Goal: Transaction & Acquisition: Subscribe to service/newsletter

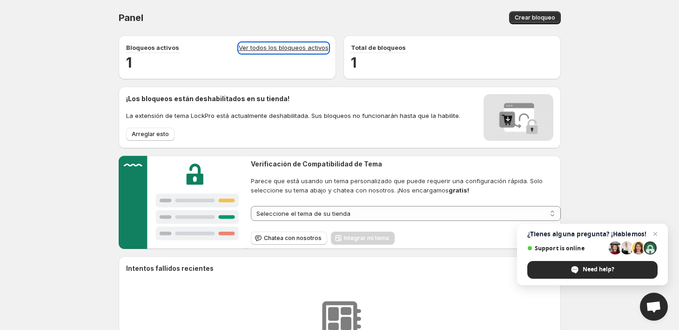
click at [287, 46] on link "Ver todos los bloqueos activos" at bounding box center [284, 48] width 90 height 10
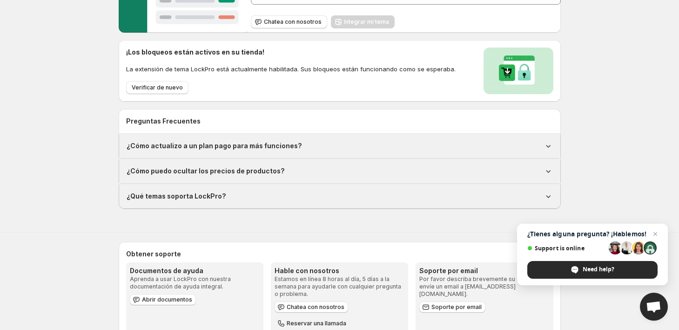
scroll to position [203, 0]
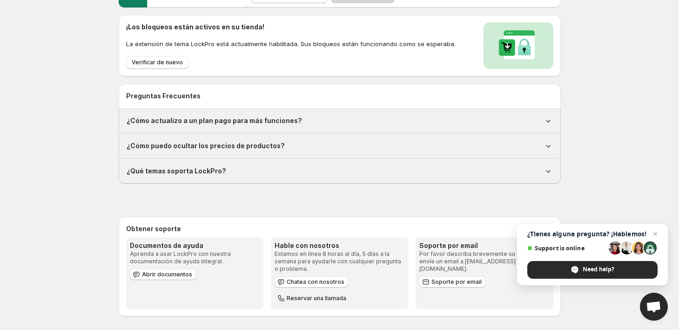
click at [301, 120] on div "¿Cómo actualizo a un plan pago para más funciones?" at bounding box center [340, 120] width 427 height 9
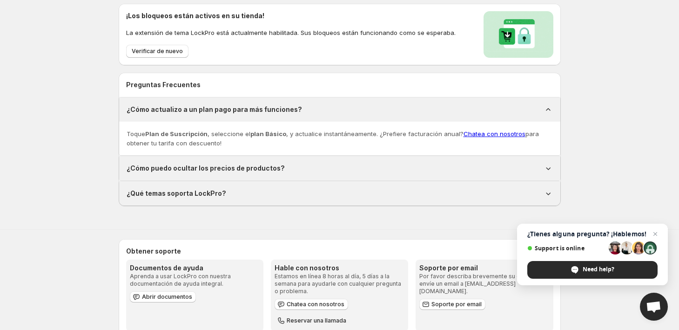
scroll to position [237, 0]
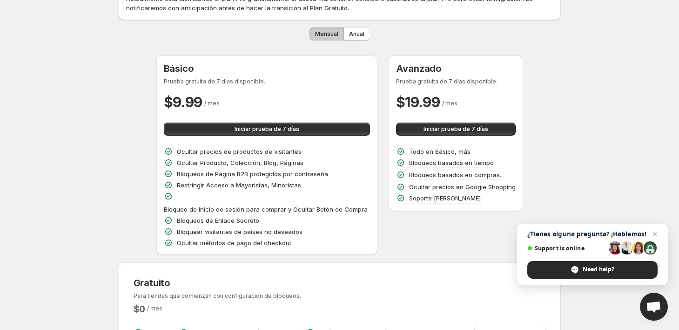
scroll to position [97, 0]
